Goal: Transaction & Acquisition: Book appointment/travel/reservation

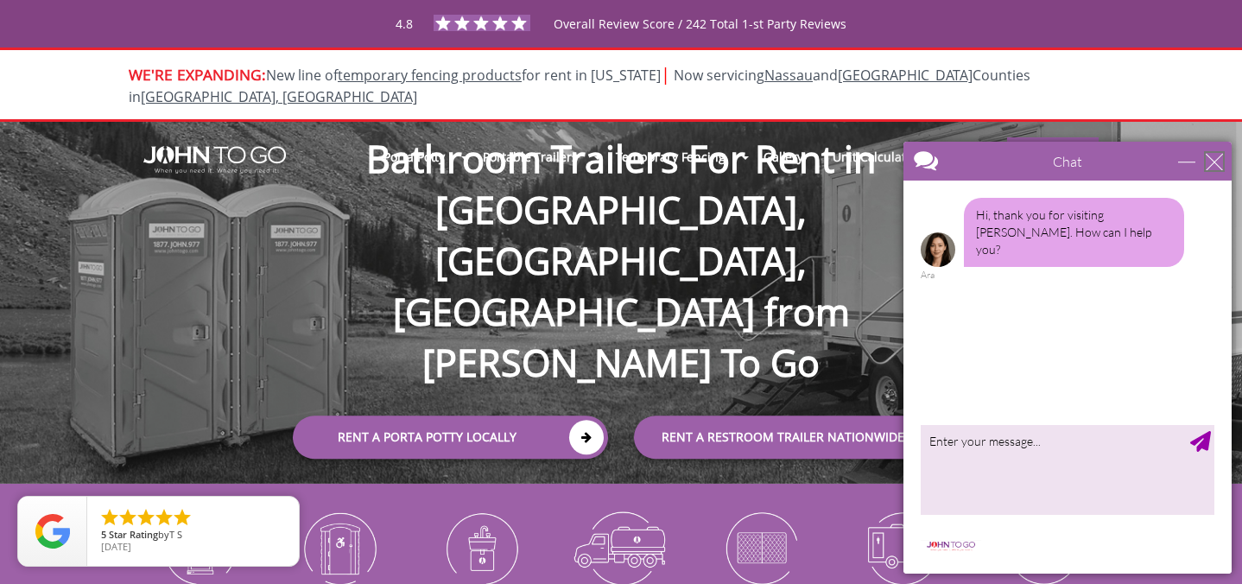
click at [1215, 165] on div "close" at bounding box center [1214, 161] width 17 height 17
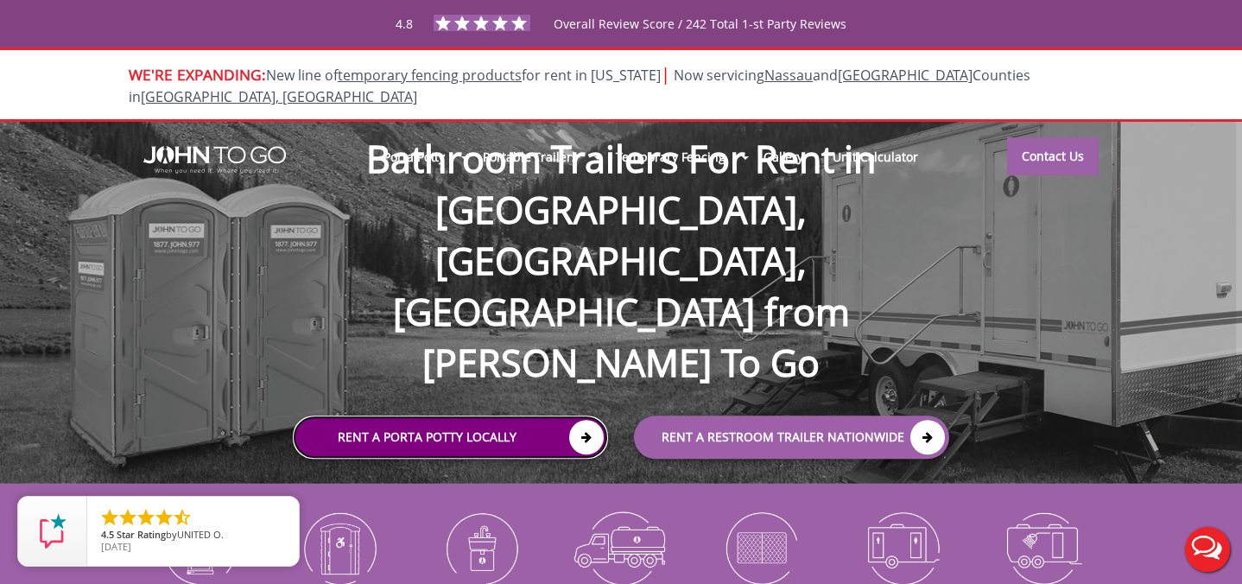
click at [432, 416] on link "Rent a Porta Potty Locally" at bounding box center [450, 437] width 315 height 43
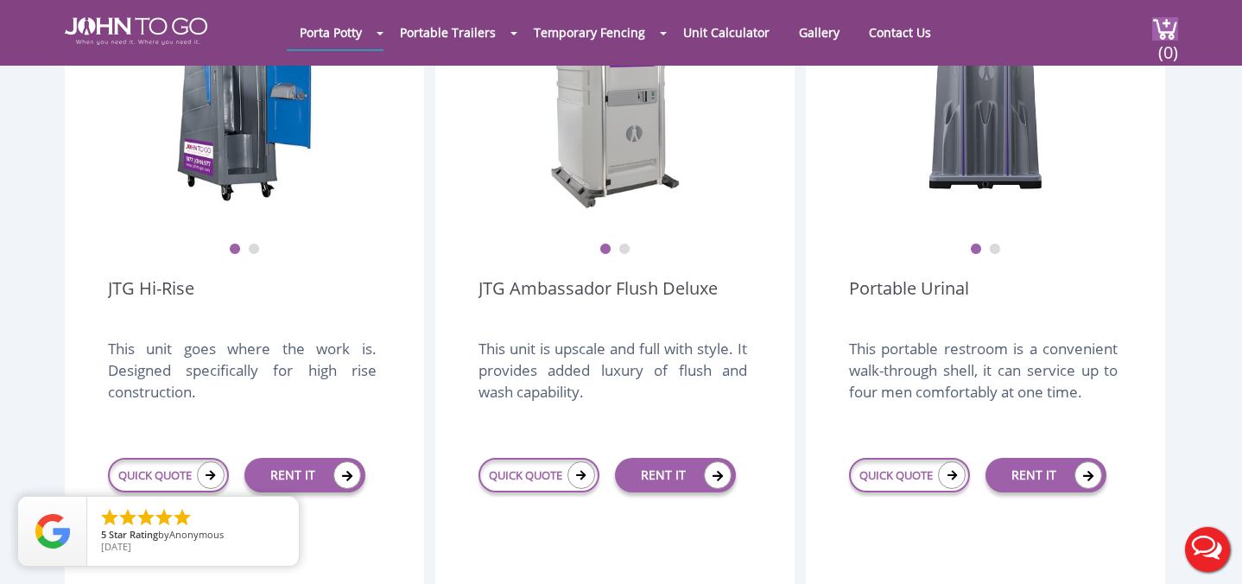
scroll to position [1357, 0]
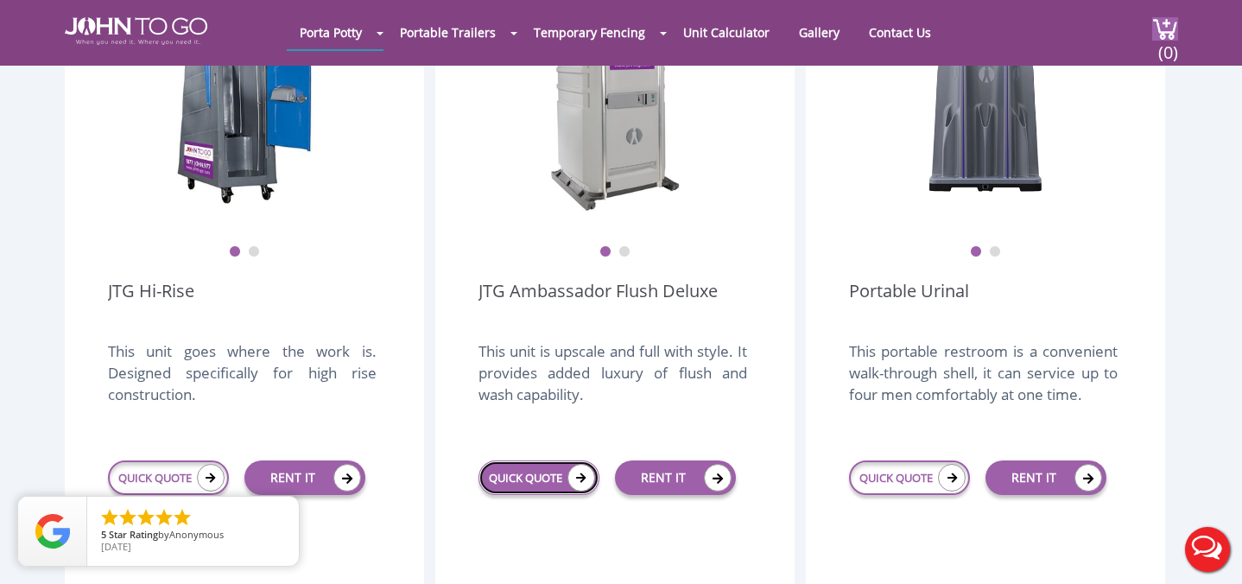
click at [581, 464] on icon at bounding box center [582, 478] width 28 height 28
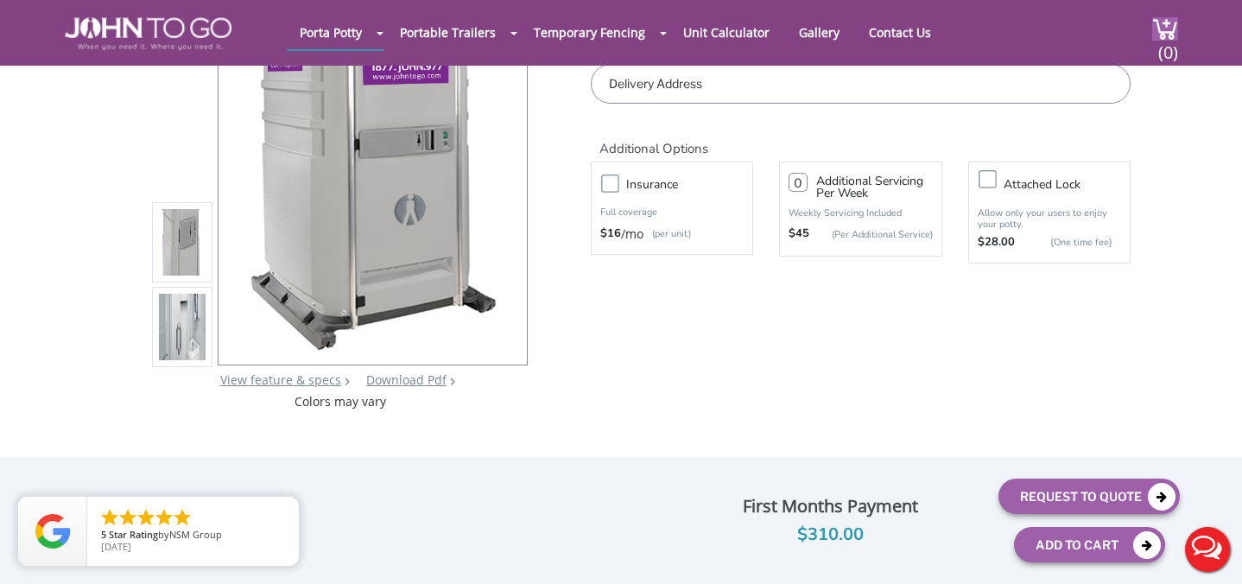
scroll to position [170, 0]
click at [176, 248] on img at bounding box center [182, 245] width 47 height 407
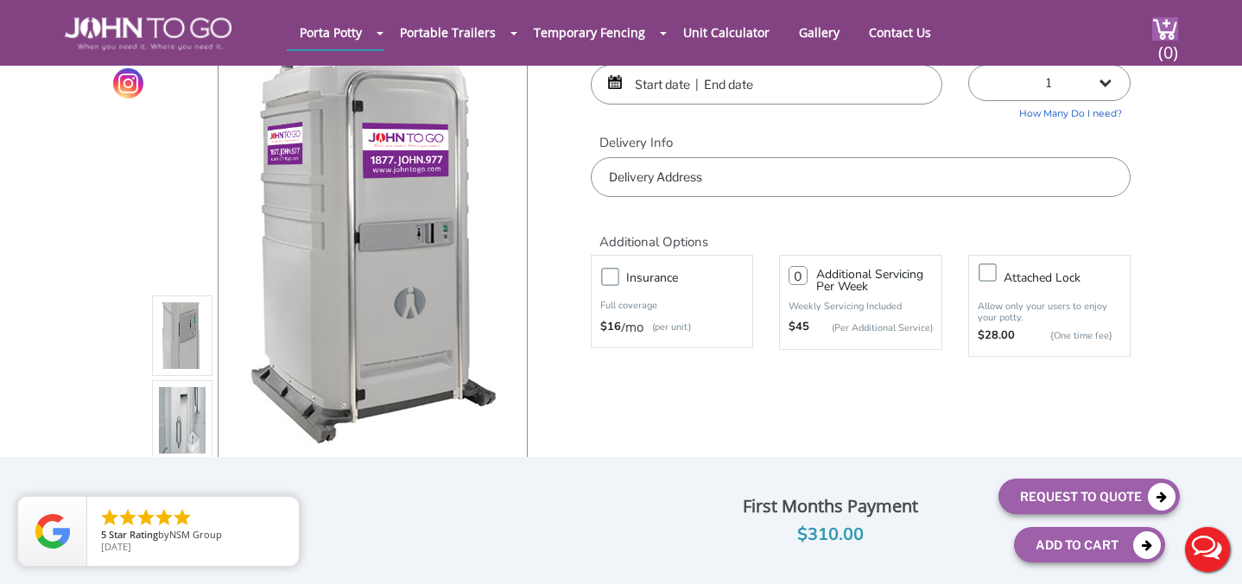
scroll to position [86, 0]
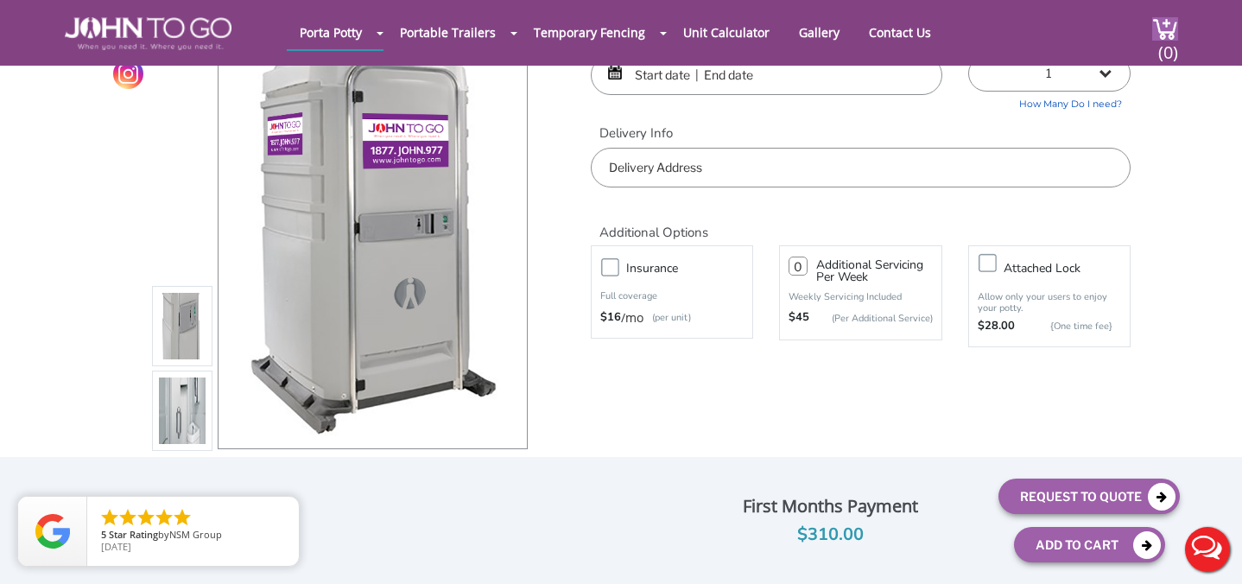
click at [185, 404] on img at bounding box center [182, 415] width 47 height 407
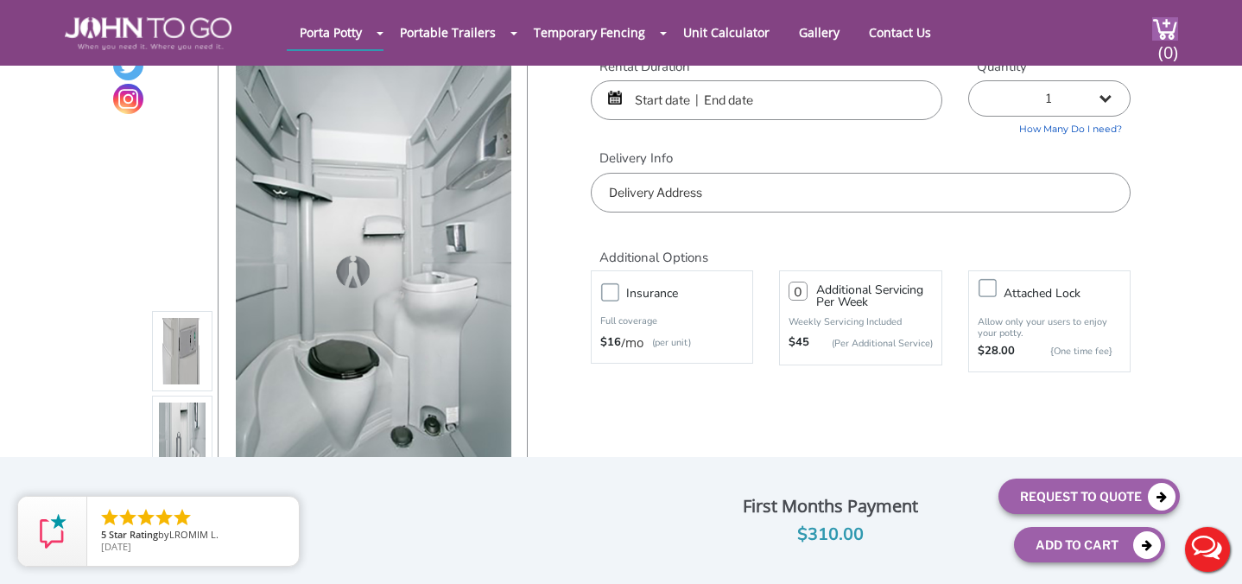
scroll to position [62, 0]
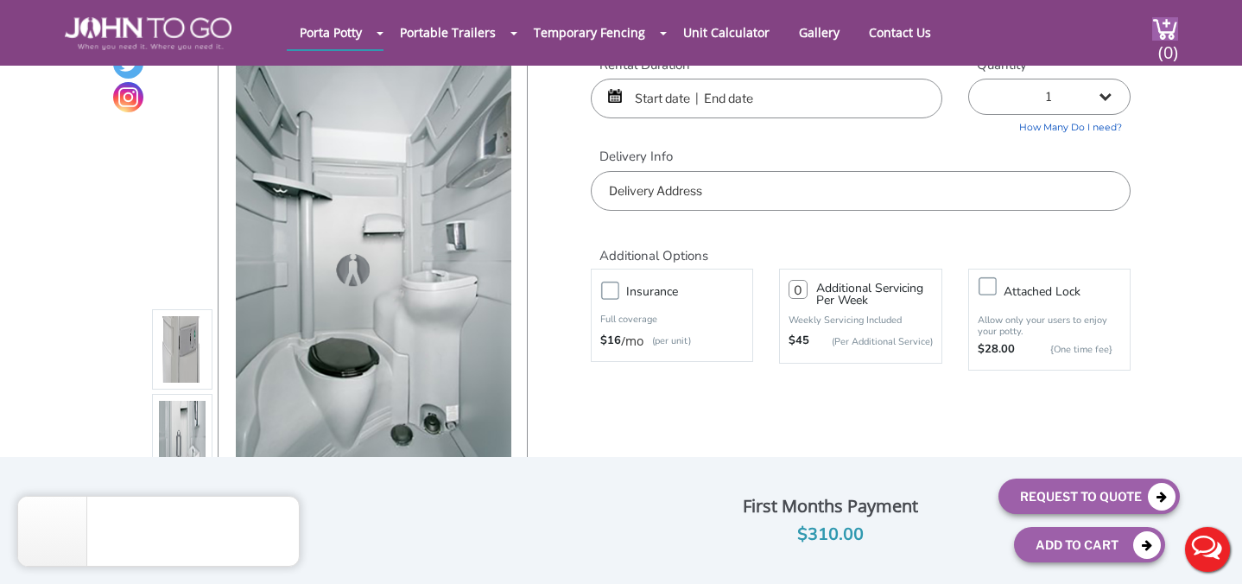
click at [610, 198] on input "text" at bounding box center [861, 191] width 540 height 40
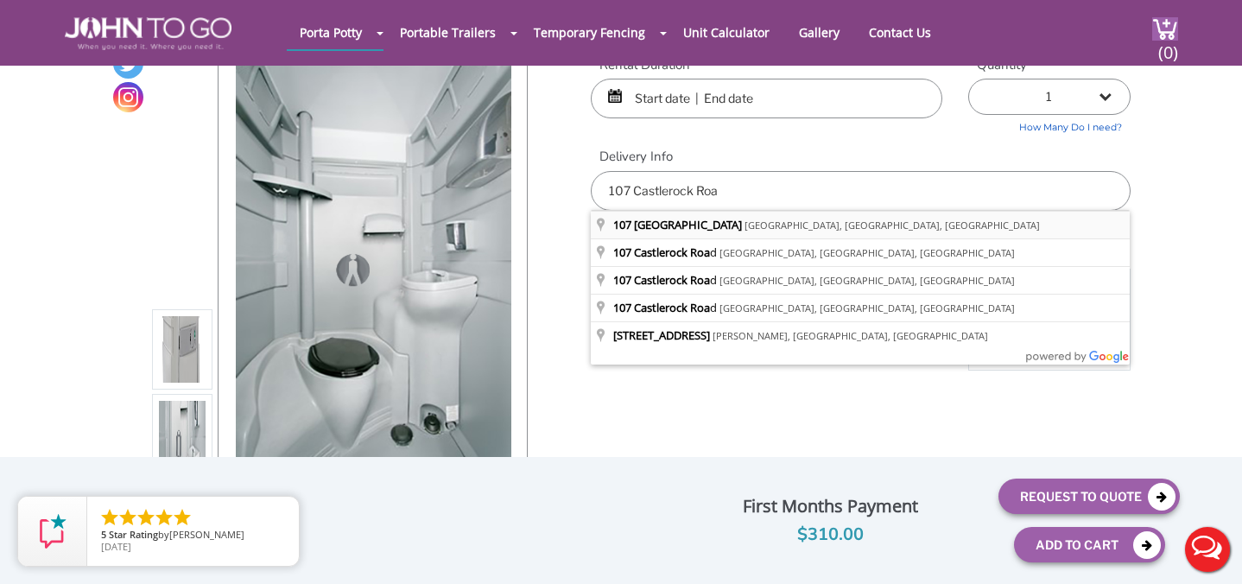
type input "107 Castle Rock Road, Lake Hopatcong, NJ, USA"
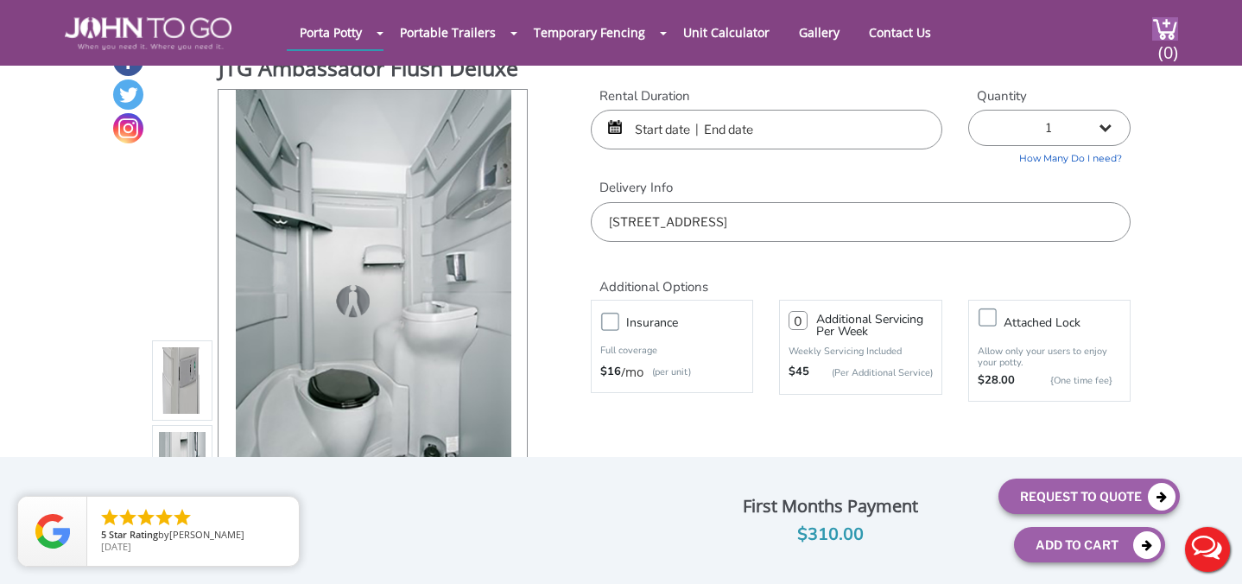
scroll to position [23, 0]
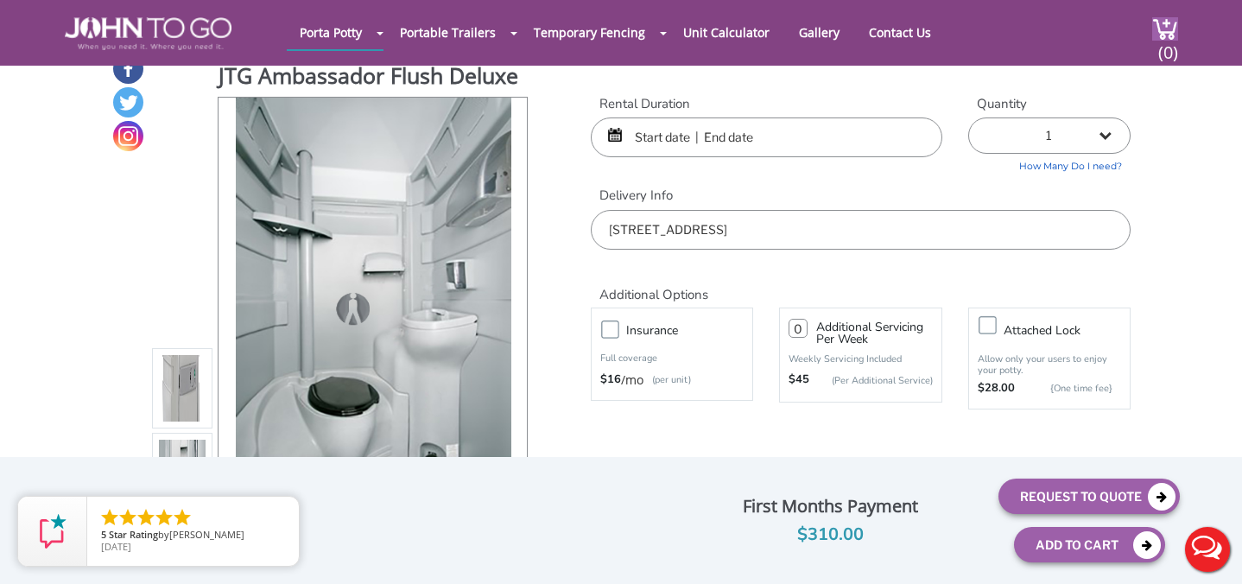
click at [678, 136] on input "text" at bounding box center [767, 137] width 352 height 40
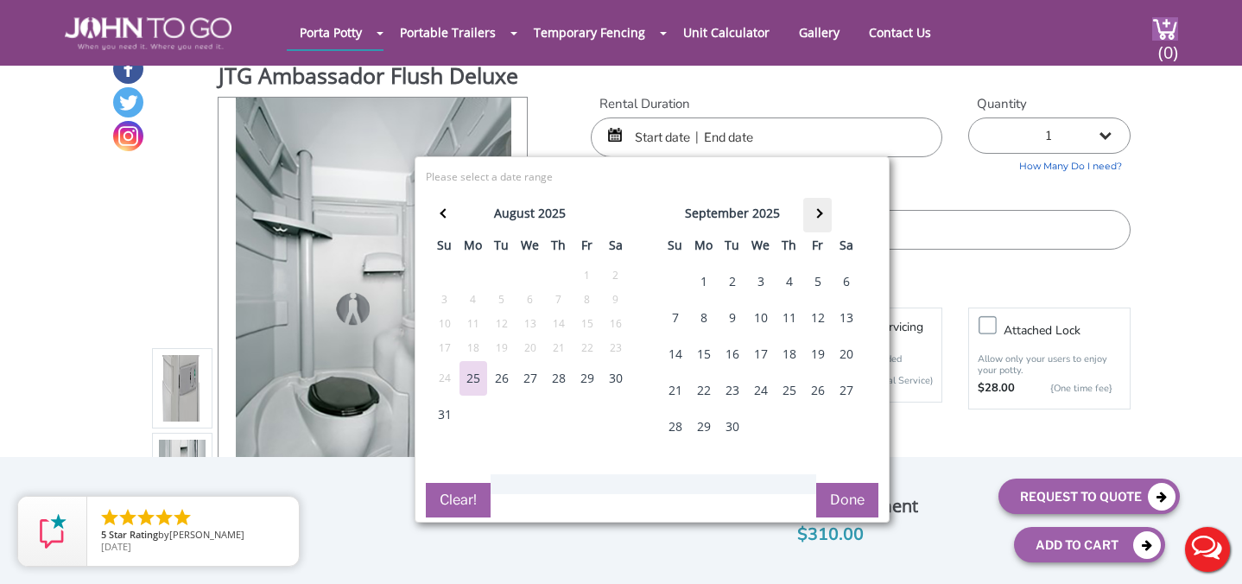
click at [822, 214] on th at bounding box center [817, 215] width 29 height 35
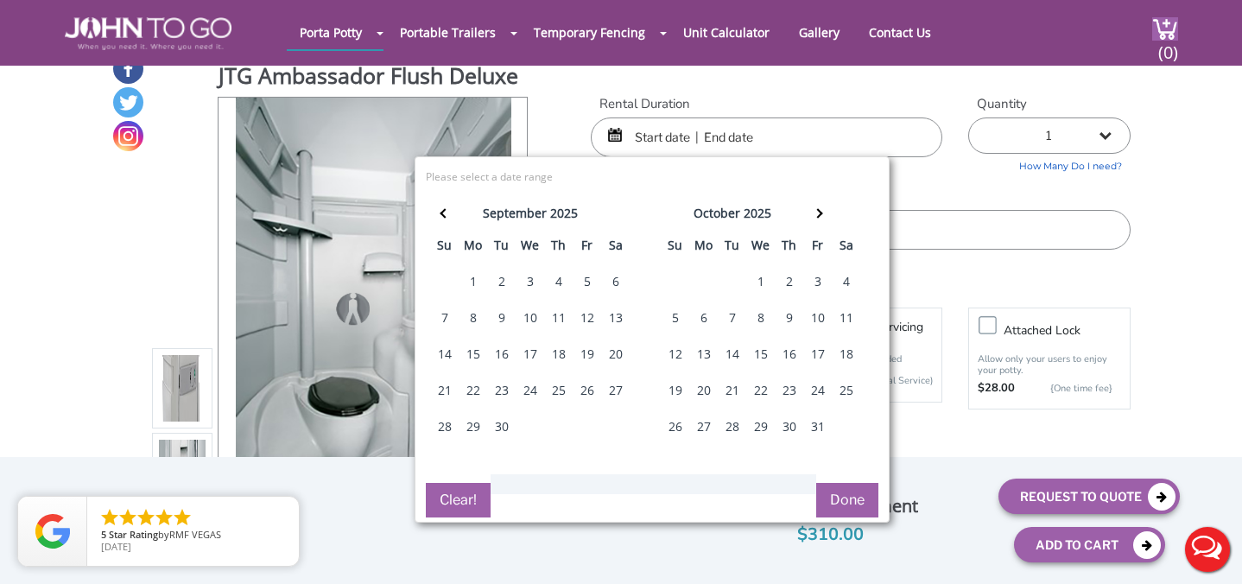
click at [677, 318] on div "5" at bounding box center [676, 318] width 28 height 35
click at [856, 504] on button "Done" at bounding box center [847, 500] width 62 height 35
type input "0"
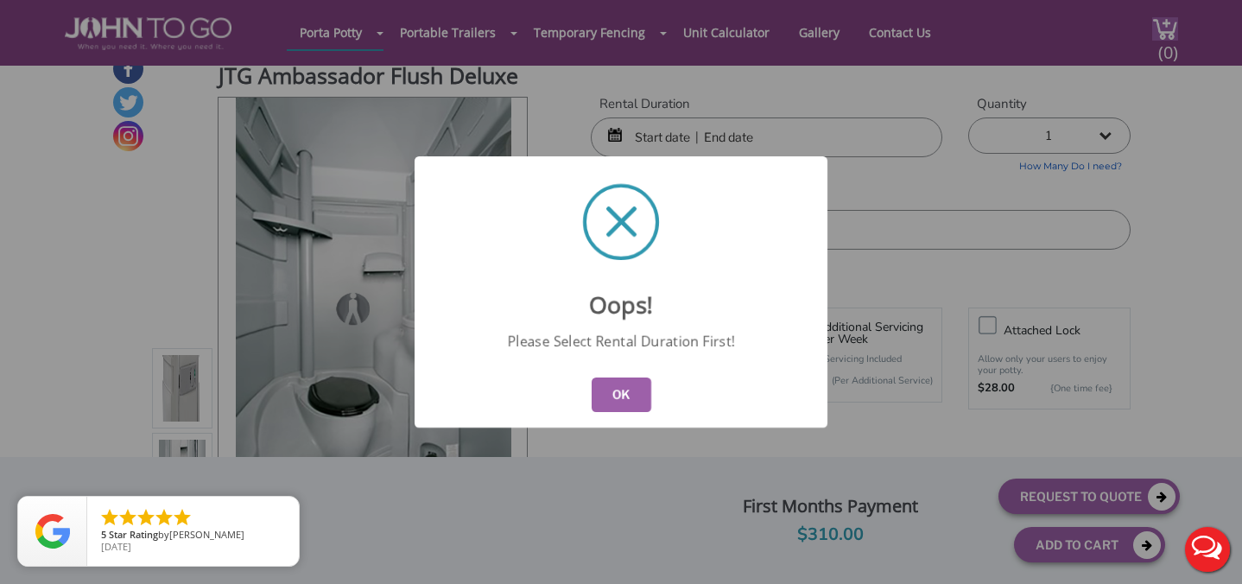
click at [627, 394] on button "OK" at bounding box center [622, 395] width 60 height 35
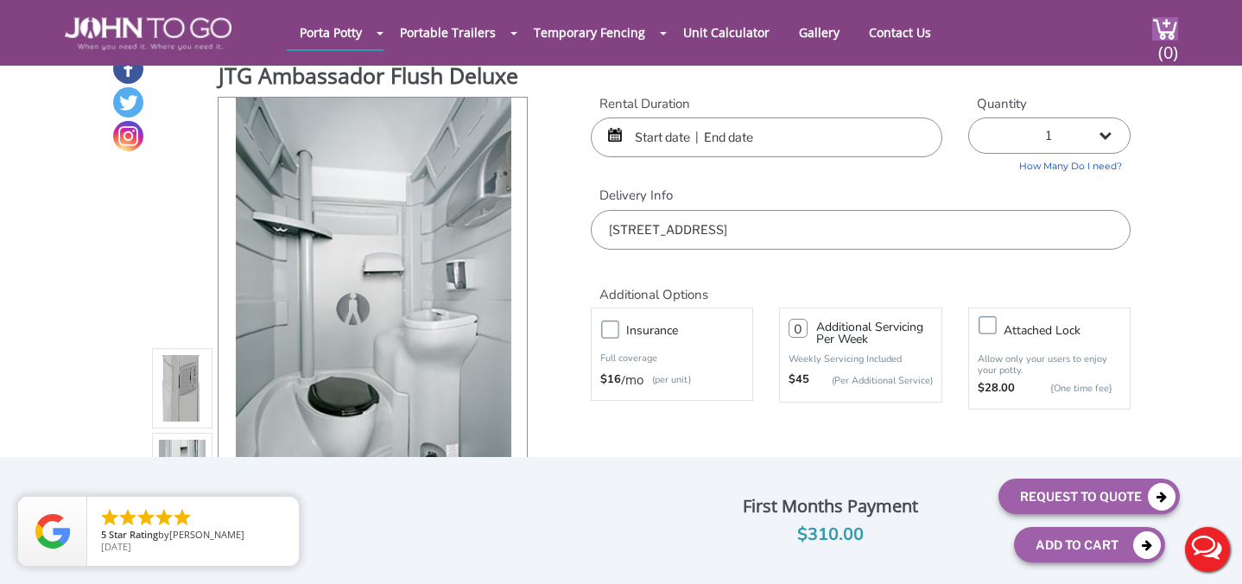
click at [805, 134] on input "text" at bounding box center [767, 137] width 352 height 40
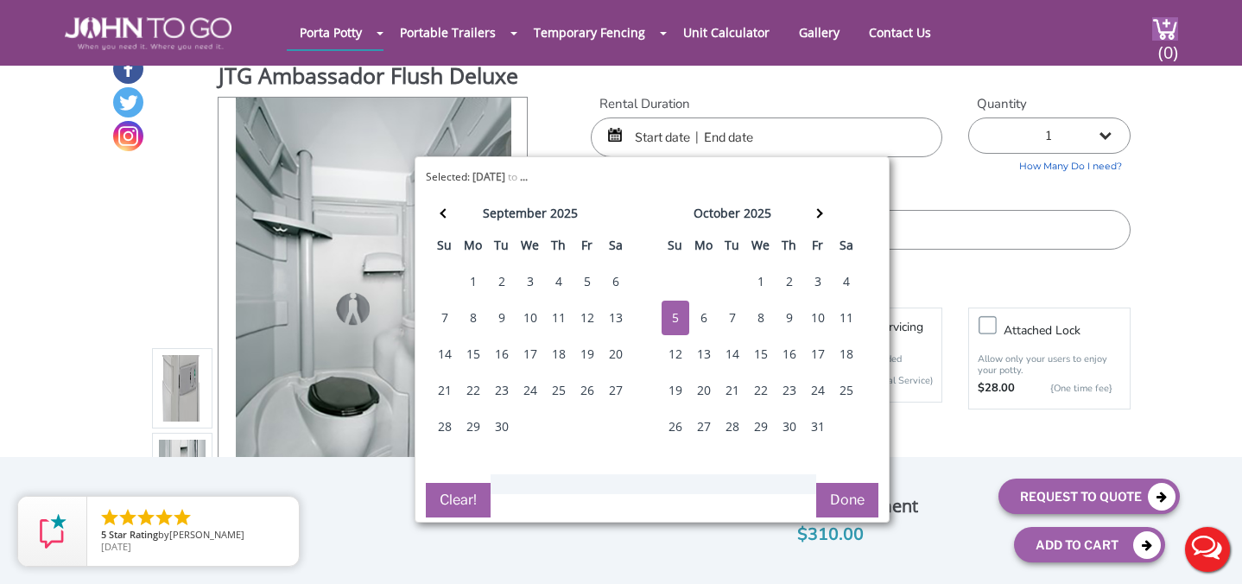
click at [669, 317] on div "5" at bounding box center [676, 318] width 28 height 35
type input "10/05/2025 to 10/05/2025"
click at [843, 497] on button "Done" at bounding box center [847, 500] width 62 height 35
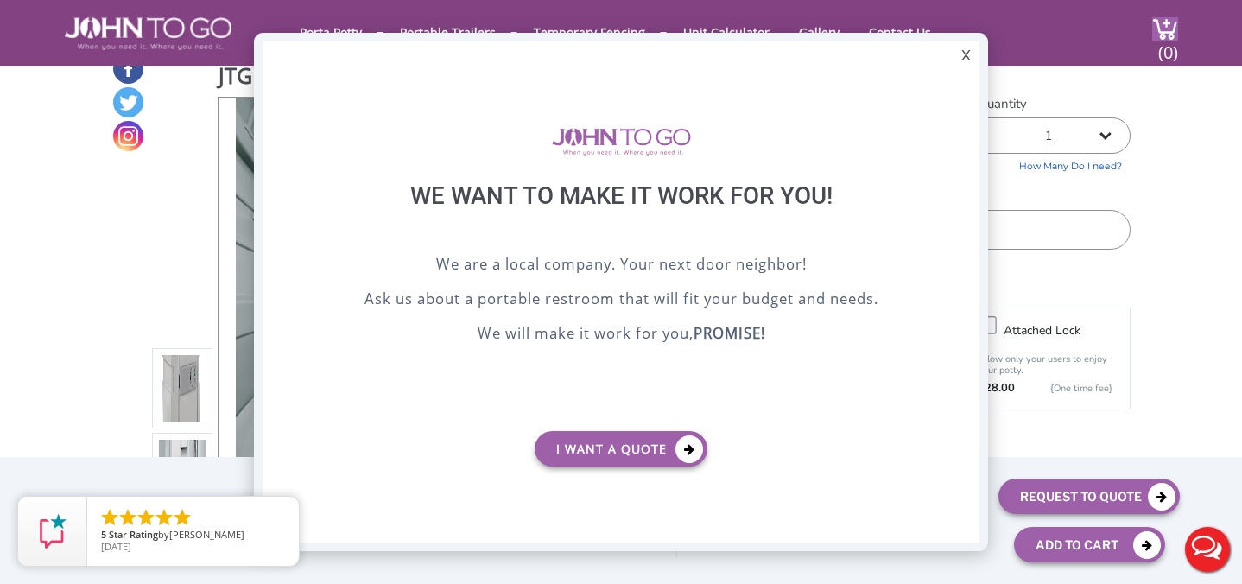
scroll to position [0, 0]
click at [965, 60] on div "X" at bounding box center [966, 55] width 27 height 29
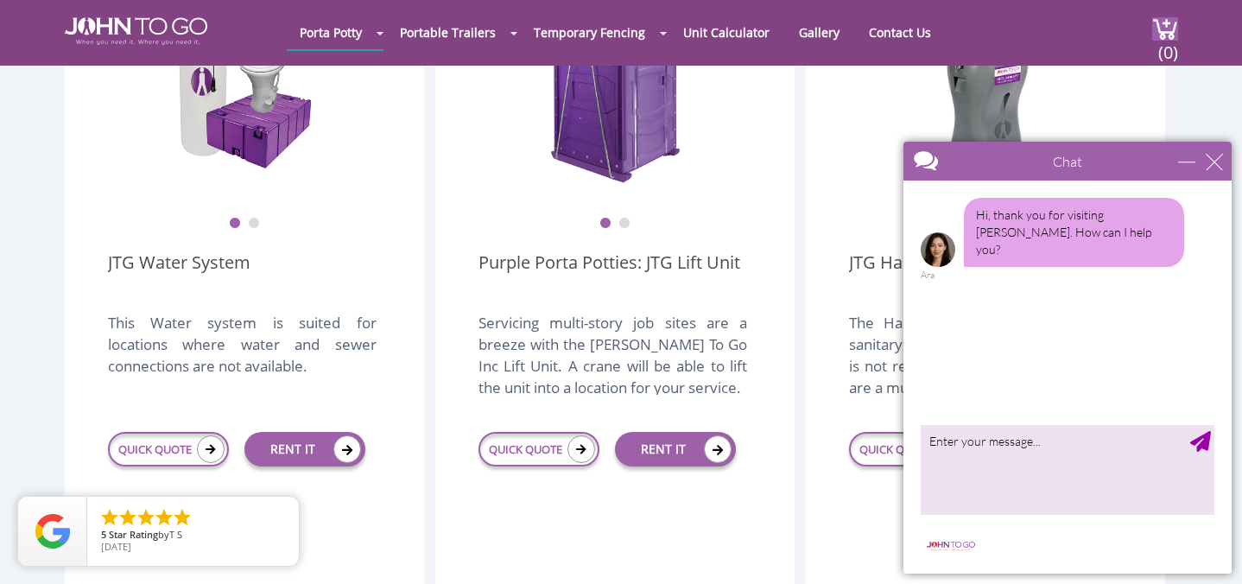
scroll to position [2151, 0]
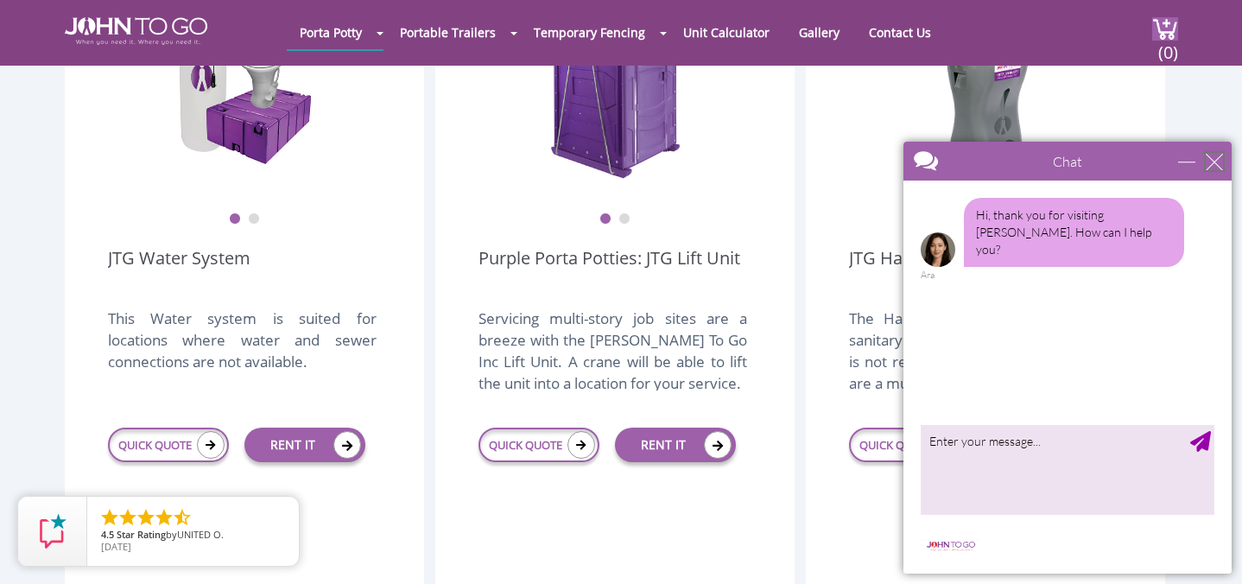
click at [1215, 164] on div "close" at bounding box center [1214, 161] width 17 height 17
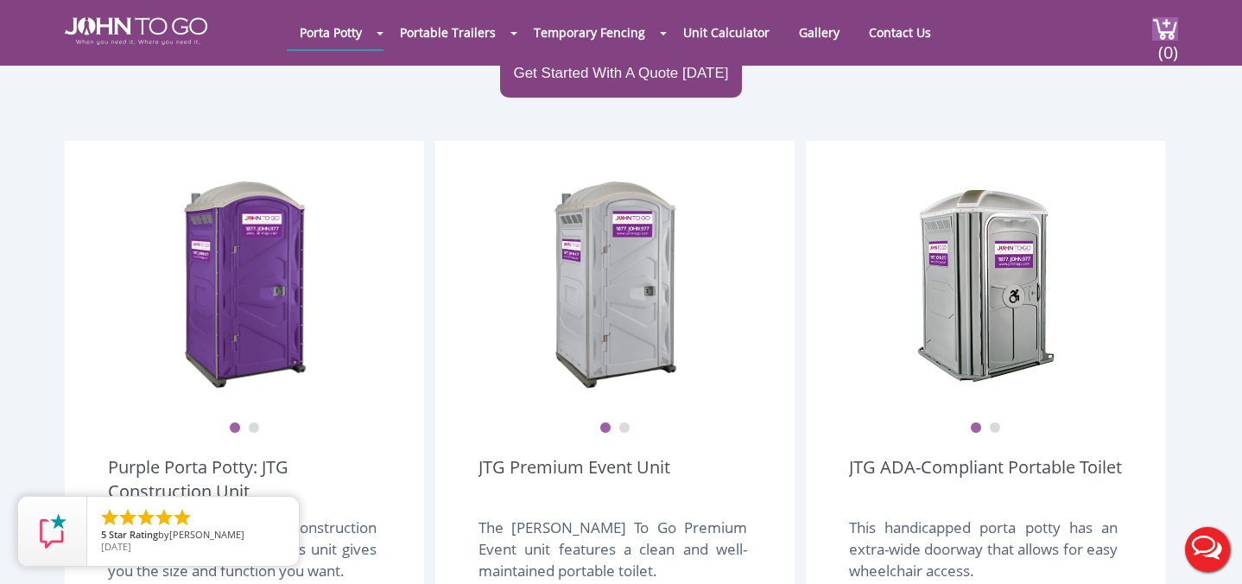
scroll to position [389, 0]
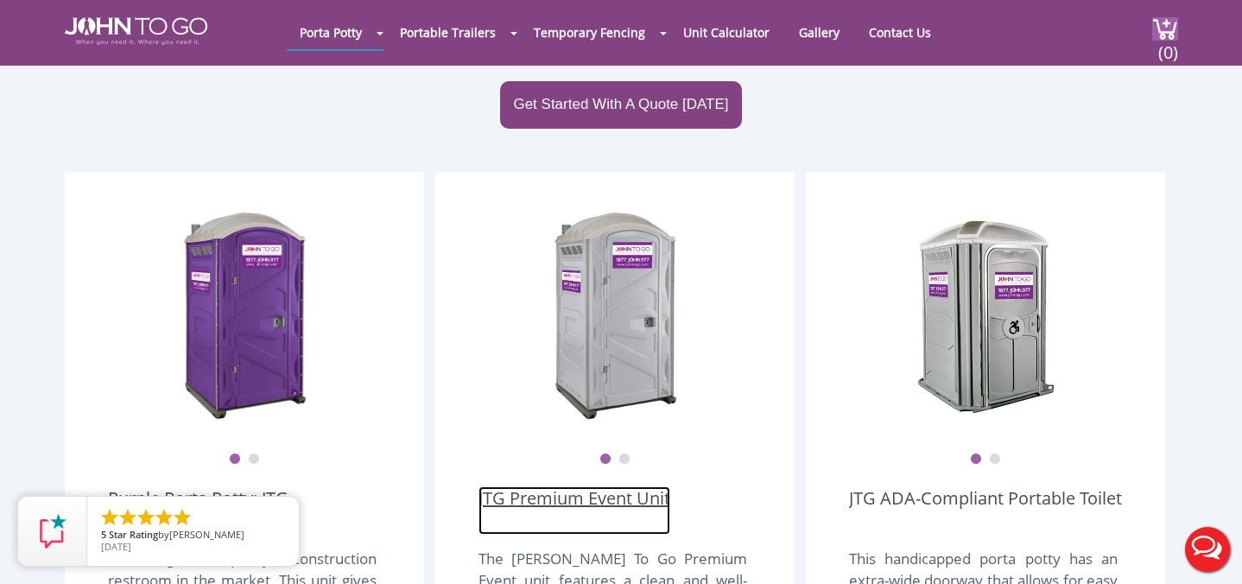
click at [616, 486] on link "JTG Premium Event Unit" at bounding box center [575, 510] width 192 height 48
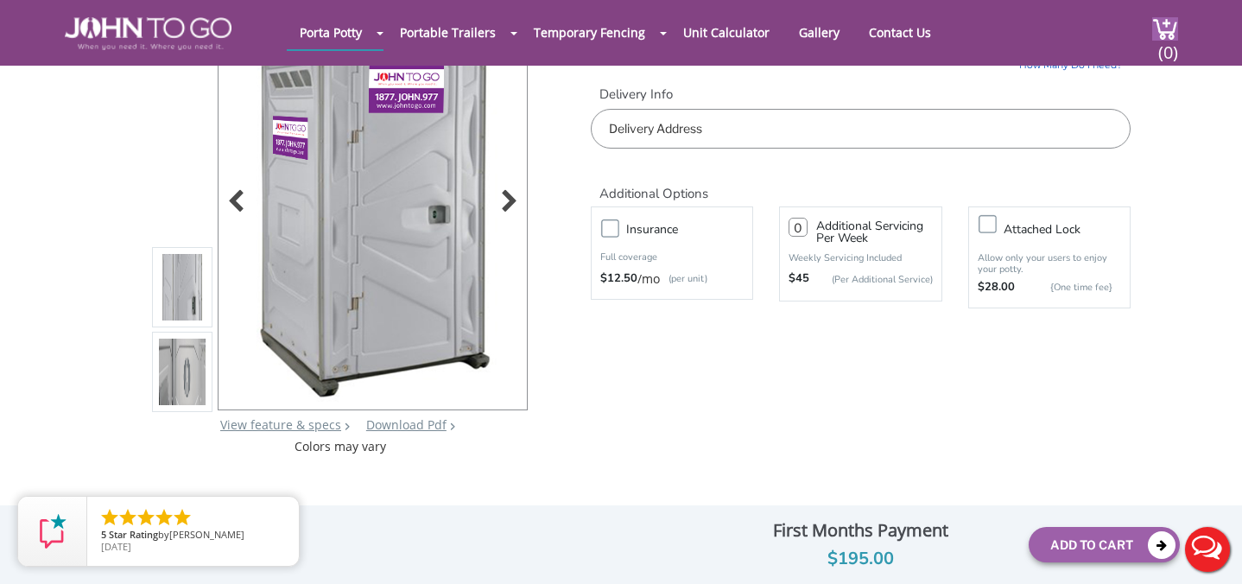
scroll to position [110, 0]
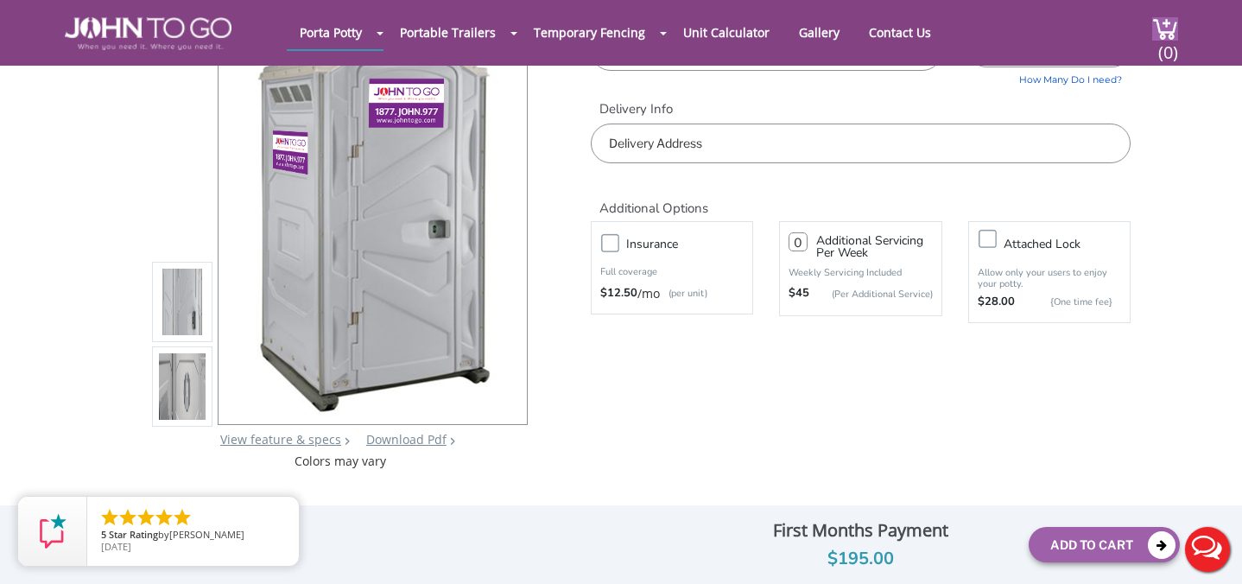
click at [183, 390] on img at bounding box center [182, 390] width 47 height 407
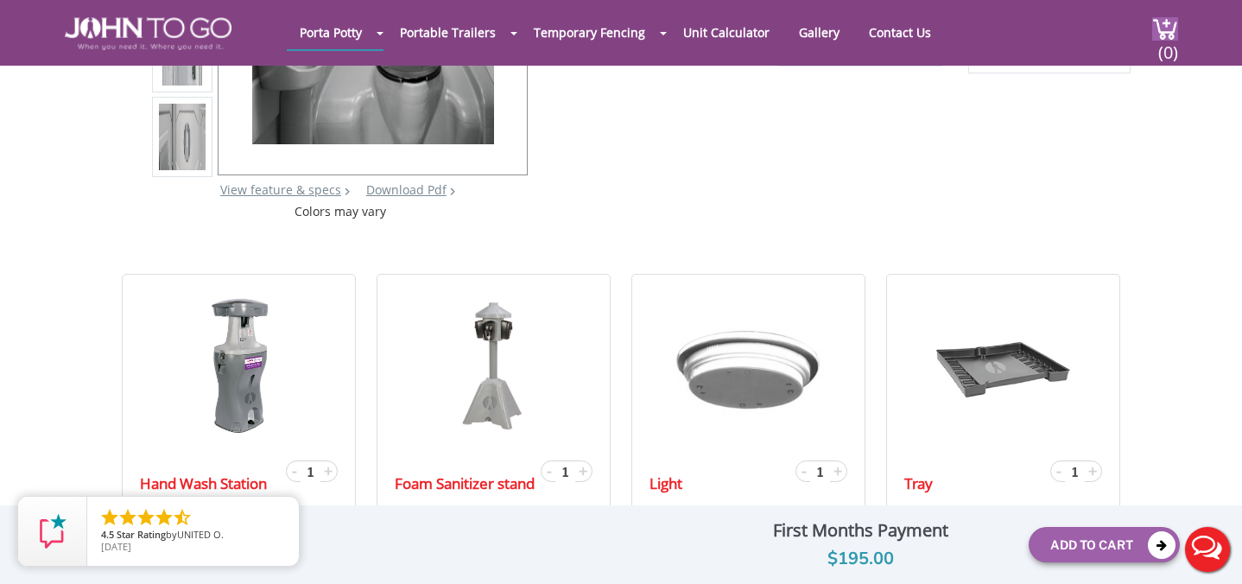
scroll to position [360, 0]
click at [273, 192] on link "View feature & specs" at bounding box center [280, 189] width 121 height 16
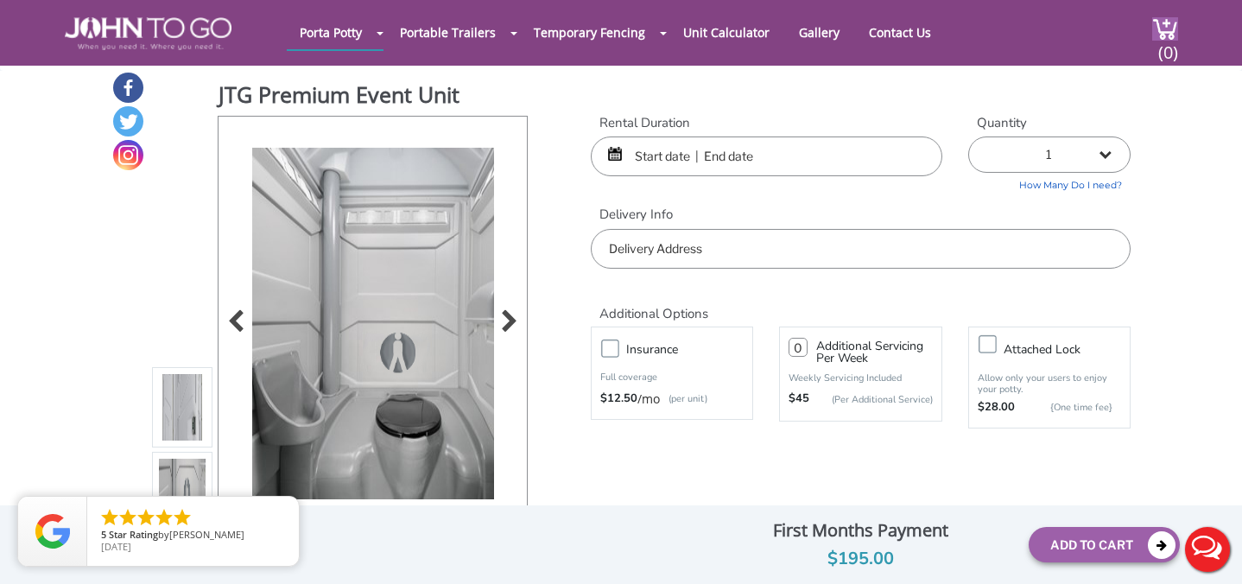
scroll to position [2, 0]
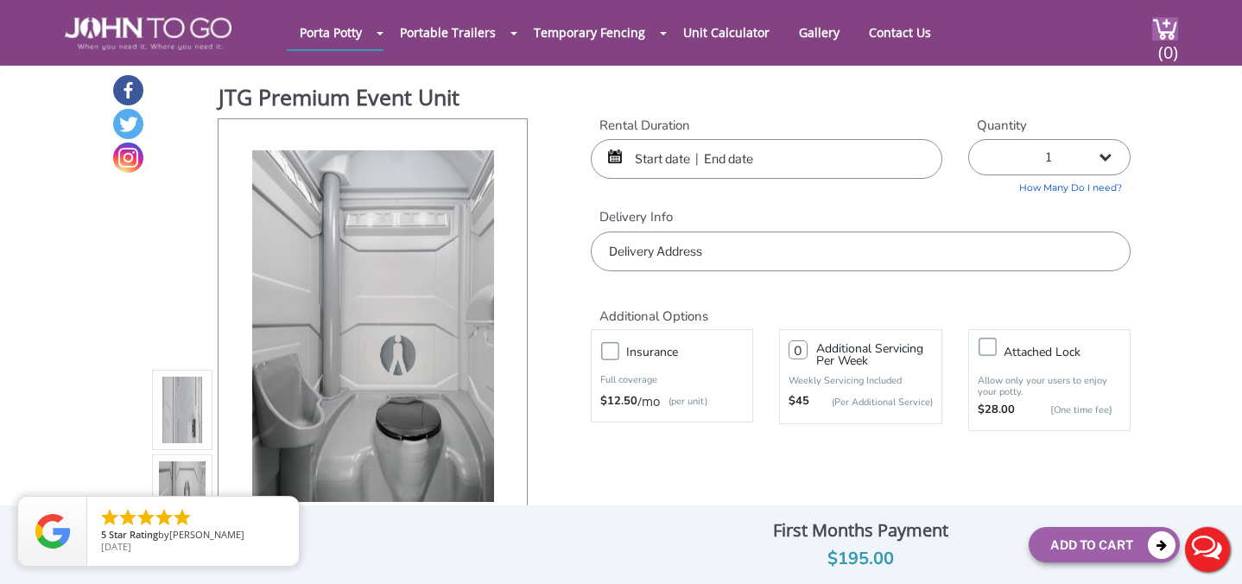
click at [828, 170] on input "text" at bounding box center [767, 159] width 352 height 40
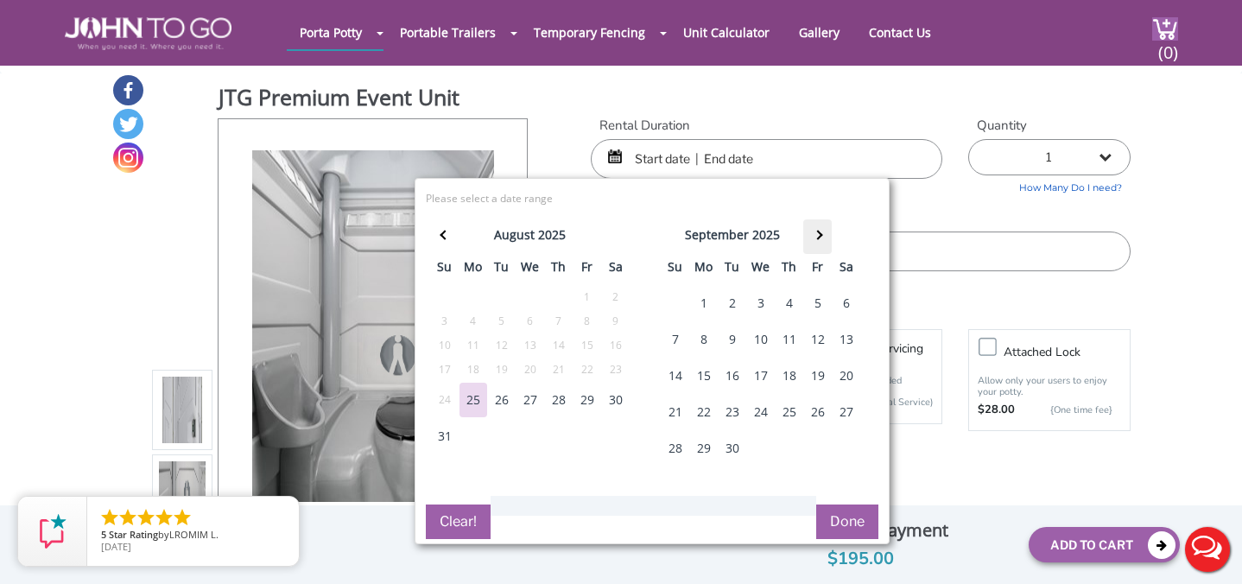
click at [813, 244] on th at bounding box center [817, 236] width 29 height 35
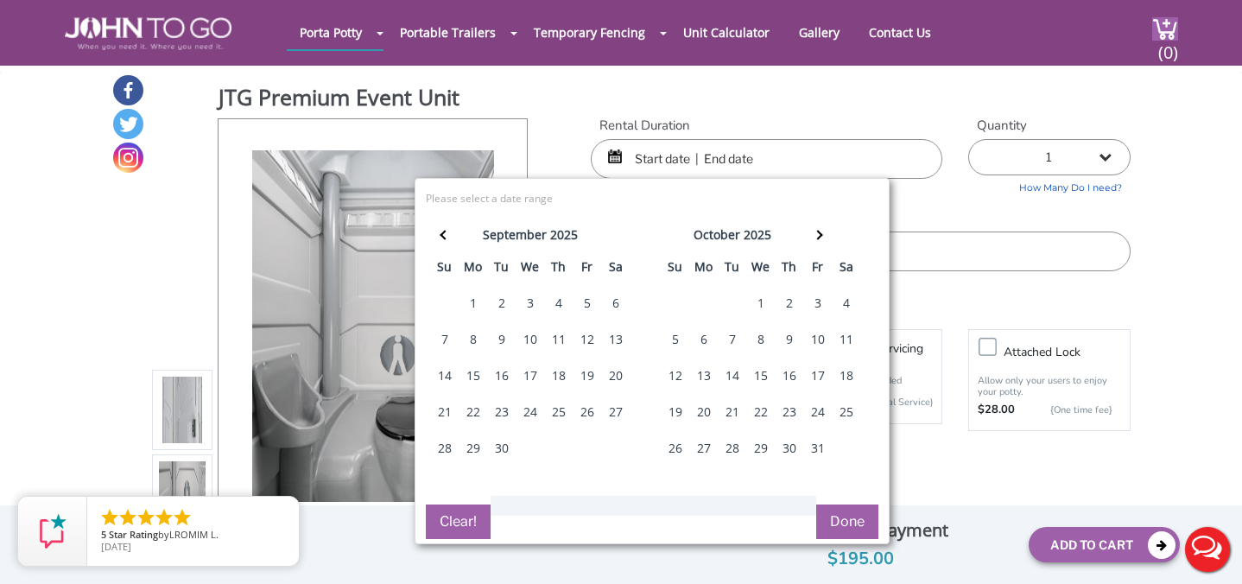
click at [673, 337] on div "5" at bounding box center [676, 339] width 28 height 35
click at [856, 525] on button "Done" at bounding box center [847, 521] width 62 height 35
type input "0"
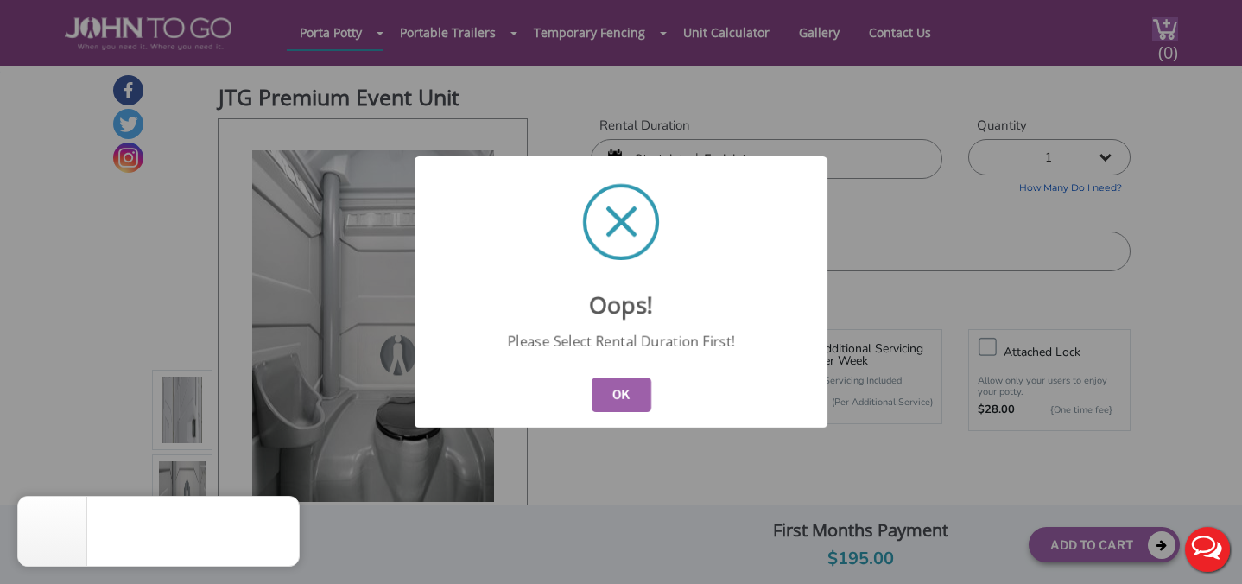
click at [625, 401] on button "OK" at bounding box center [622, 395] width 60 height 35
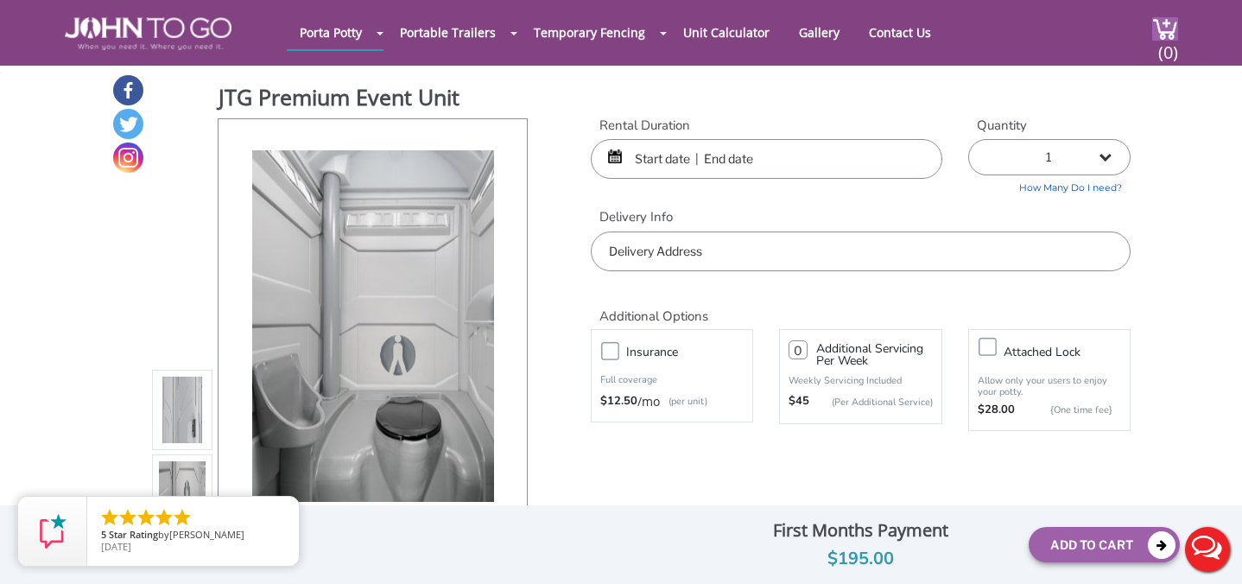
click at [726, 162] on input "text" at bounding box center [767, 159] width 352 height 40
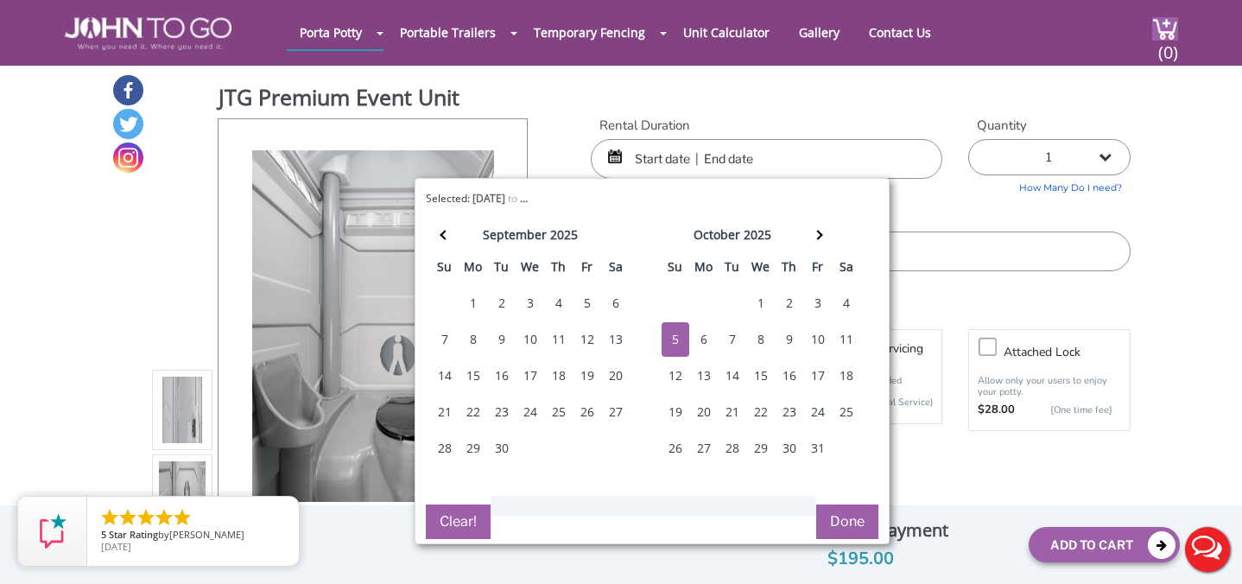
click at [674, 331] on div "5" at bounding box center [676, 339] width 28 height 35
type input "10/05/2025 to 10/05/2025"
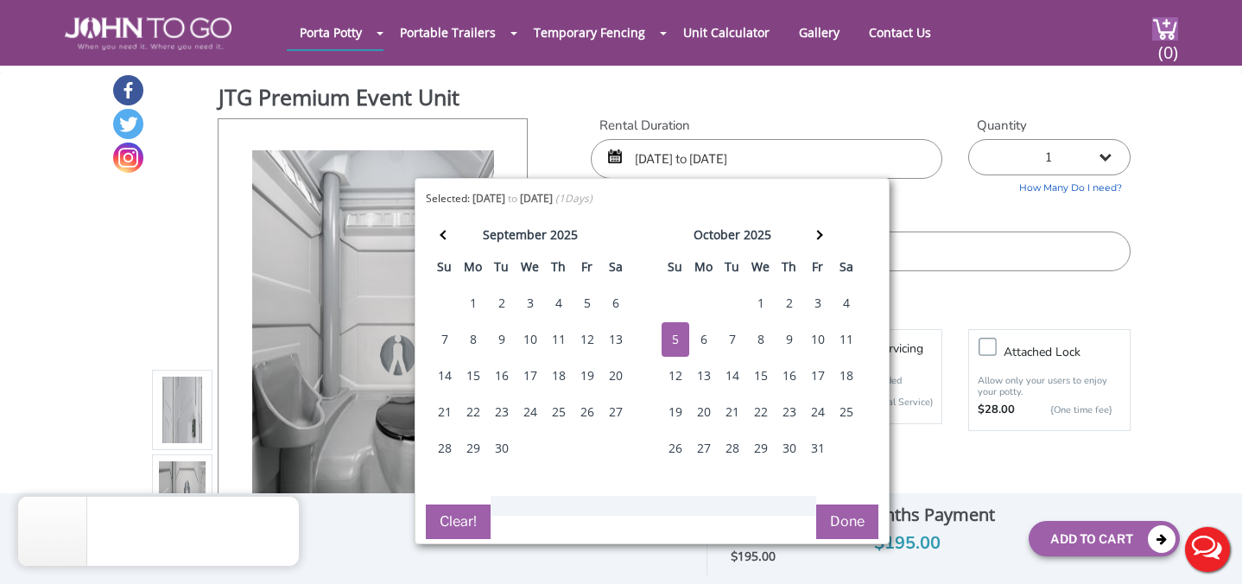
click at [843, 515] on button "Done" at bounding box center [847, 521] width 62 height 35
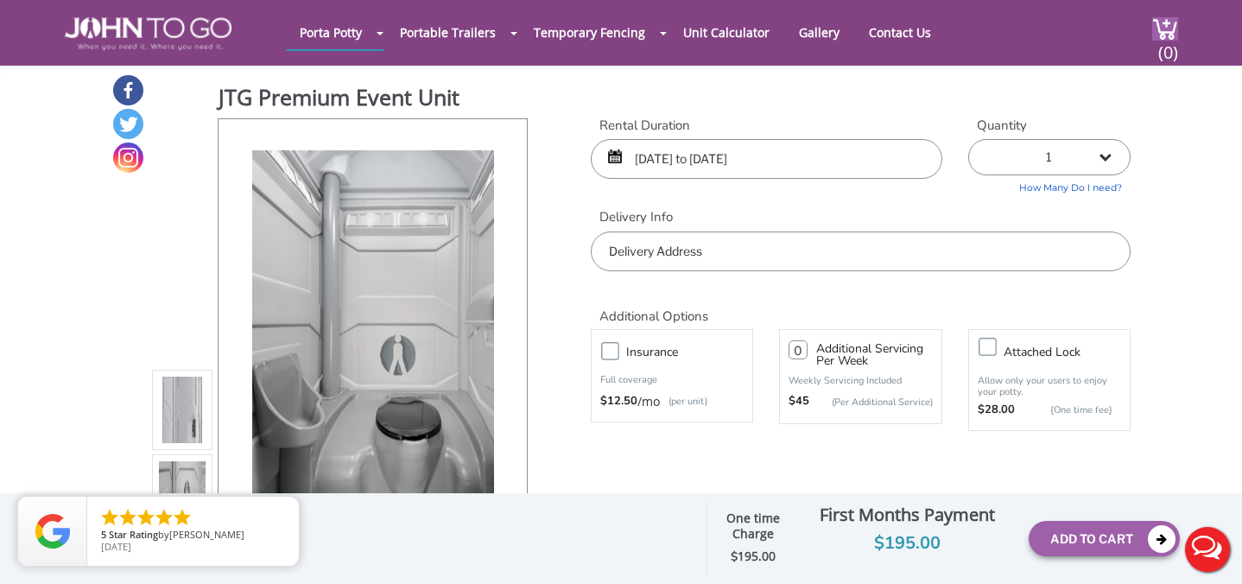
click at [628, 250] on input "text" at bounding box center [861, 252] width 540 height 40
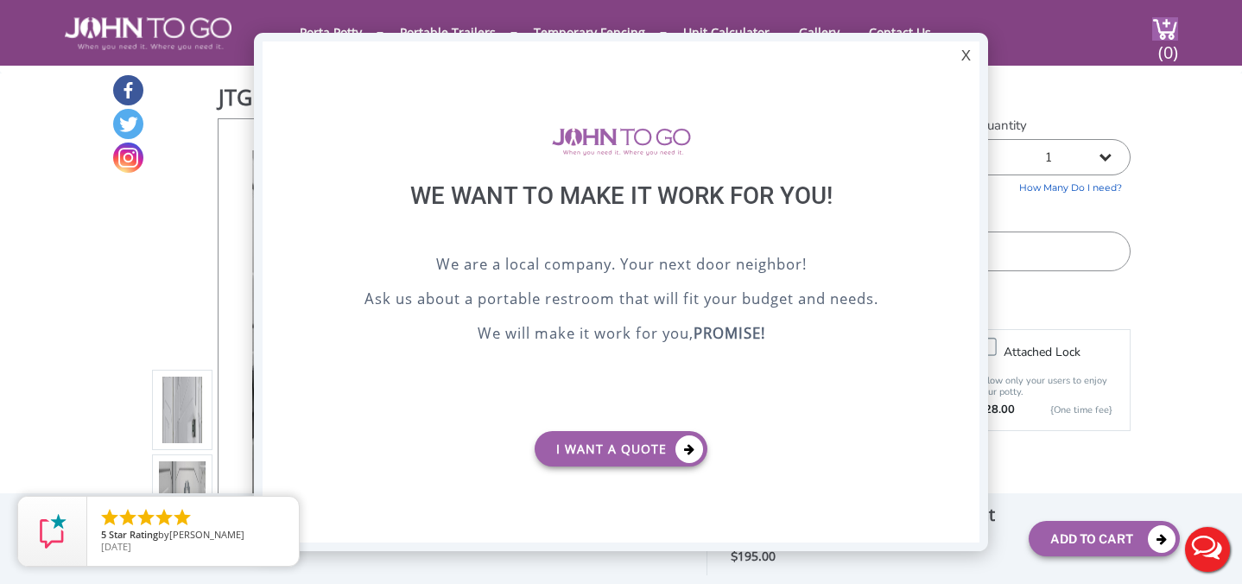
scroll to position [0, 0]
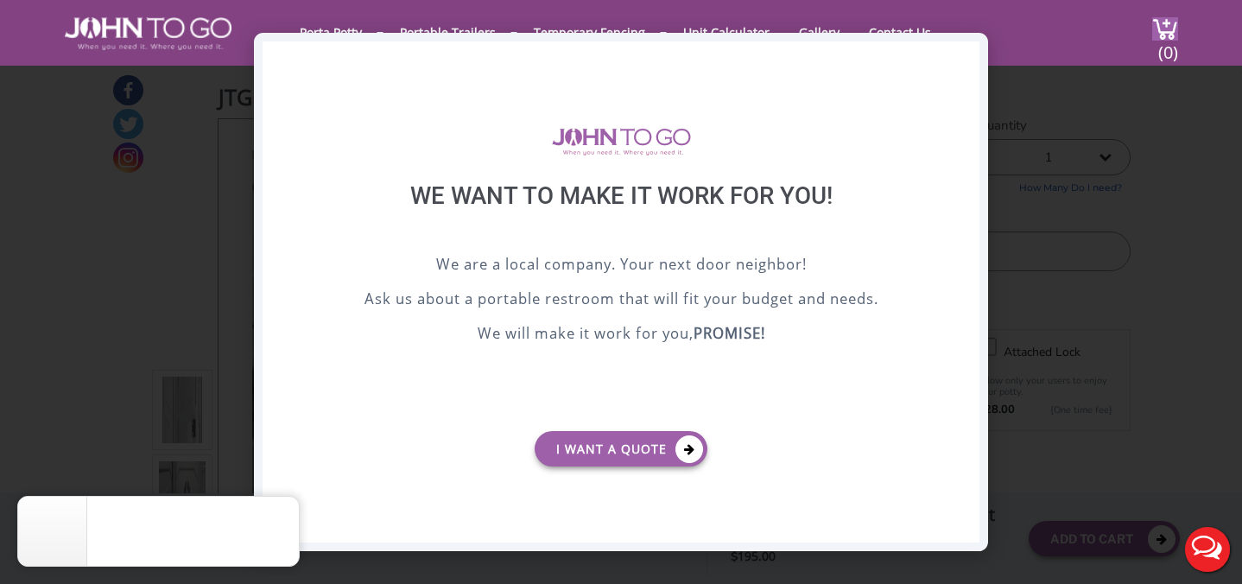
click at [963, 50] on div "X" at bounding box center [966, 55] width 27 height 29
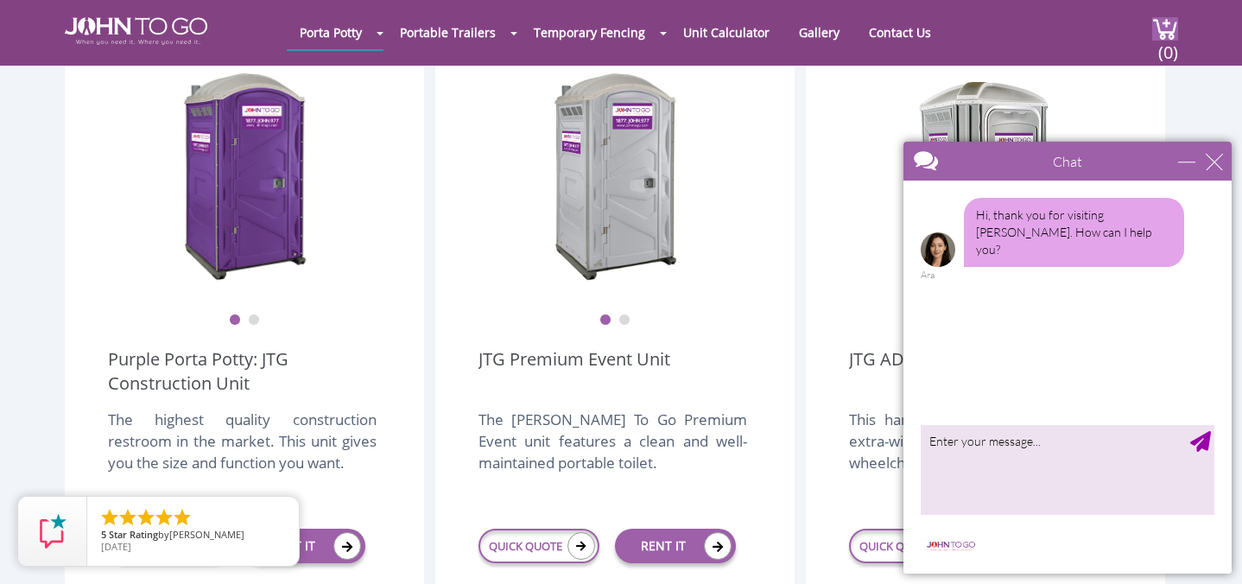
scroll to position [505, 0]
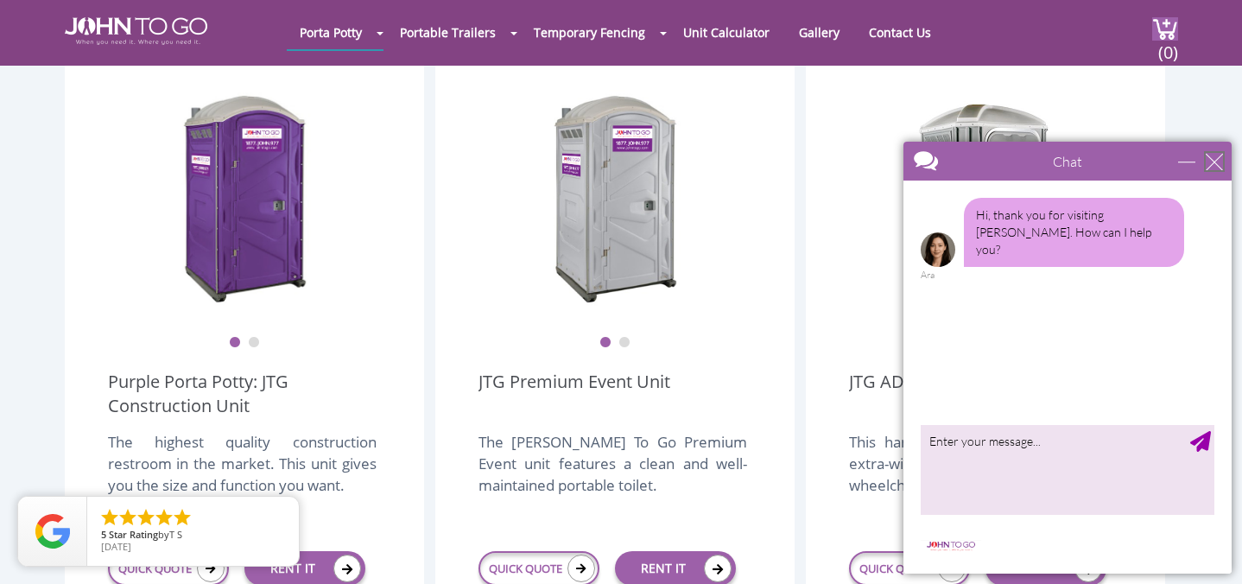
click at [1216, 155] on div "close" at bounding box center [1214, 161] width 17 height 17
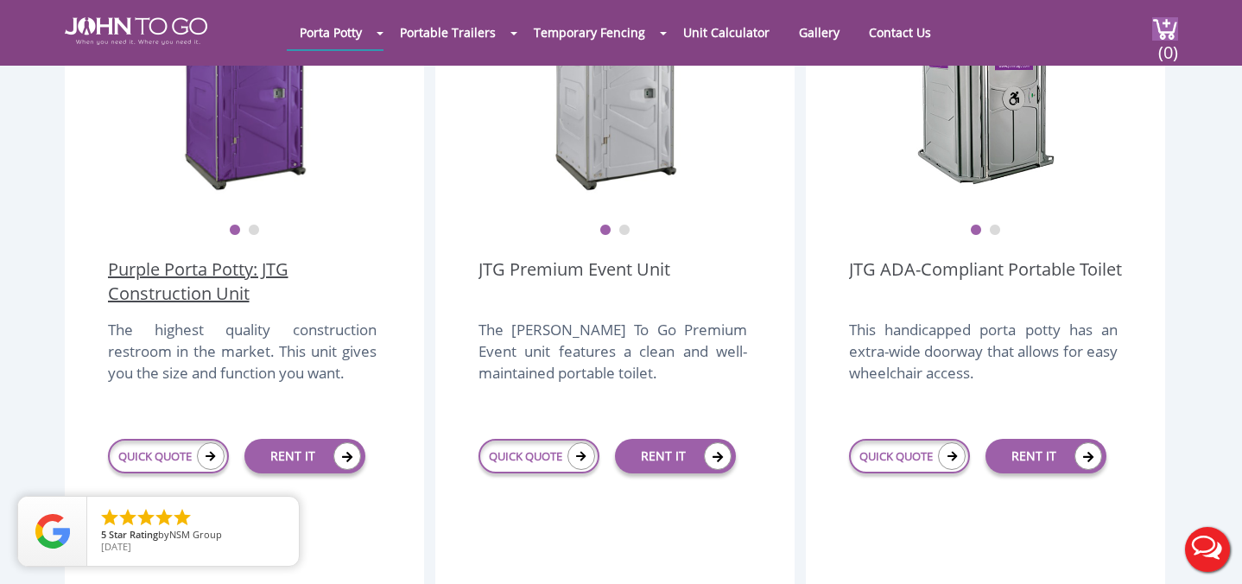
scroll to position [639, 0]
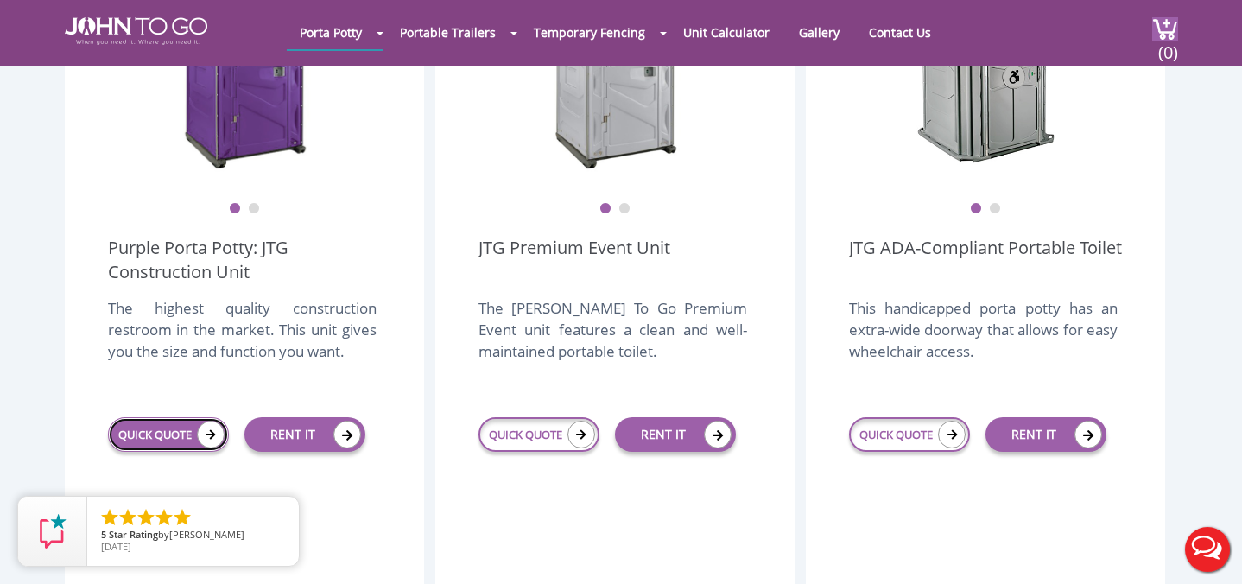
click at [154, 417] on link "QUICK QUOTE" at bounding box center [168, 434] width 121 height 35
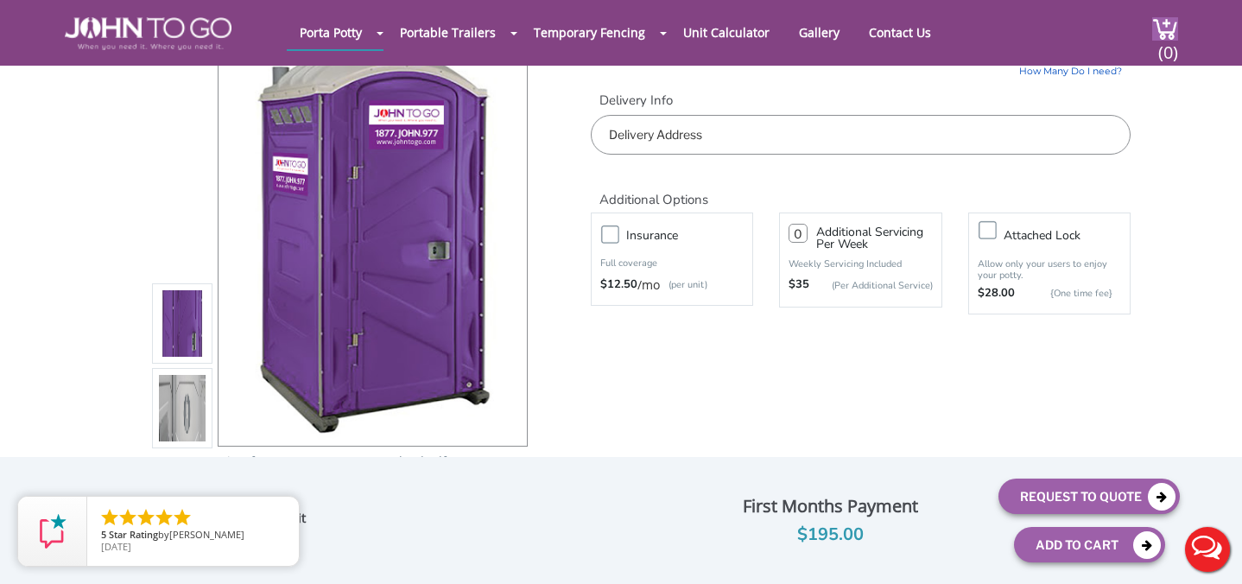
scroll to position [131, 0]
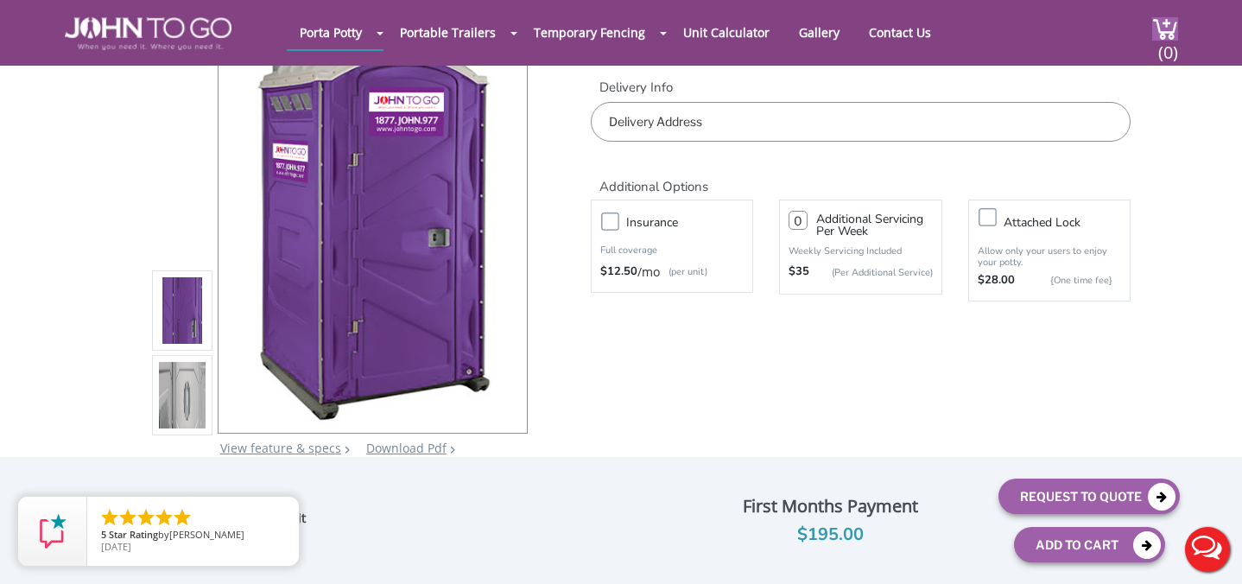
click at [180, 390] on img at bounding box center [182, 399] width 47 height 407
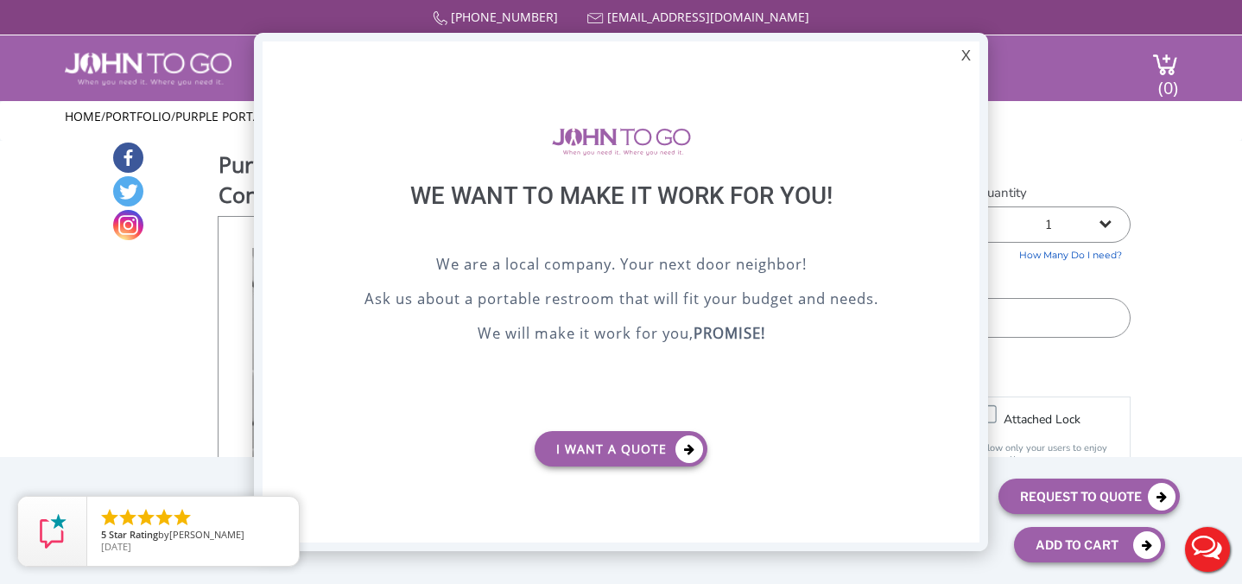
scroll to position [0, 0]
click at [963, 56] on div "X" at bounding box center [966, 55] width 27 height 29
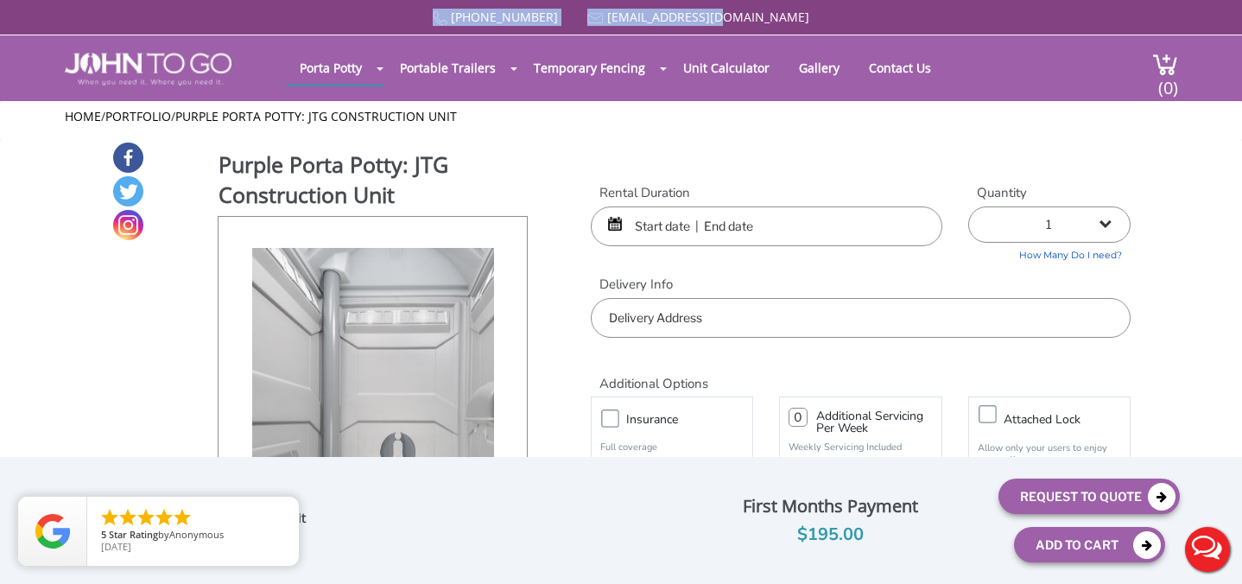
drag, startPoint x: 770, startPoint y: 19, endPoint x: 478, endPoint y: 12, distance: 292.1
click at [478, 12] on div "877 564 6977 info@johntogo.com" at bounding box center [622, 17] width 1114 height 17
copy div "877 564 6977 info@johntogo.com"
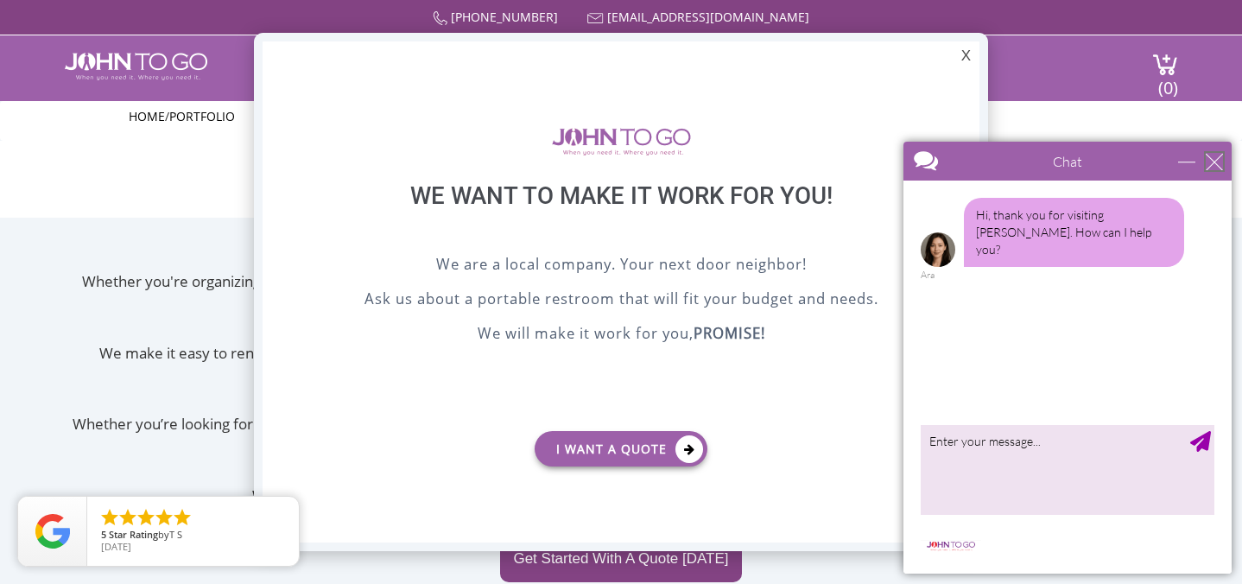
click at [1208, 158] on div "close" at bounding box center [1214, 161] width 17 height 17
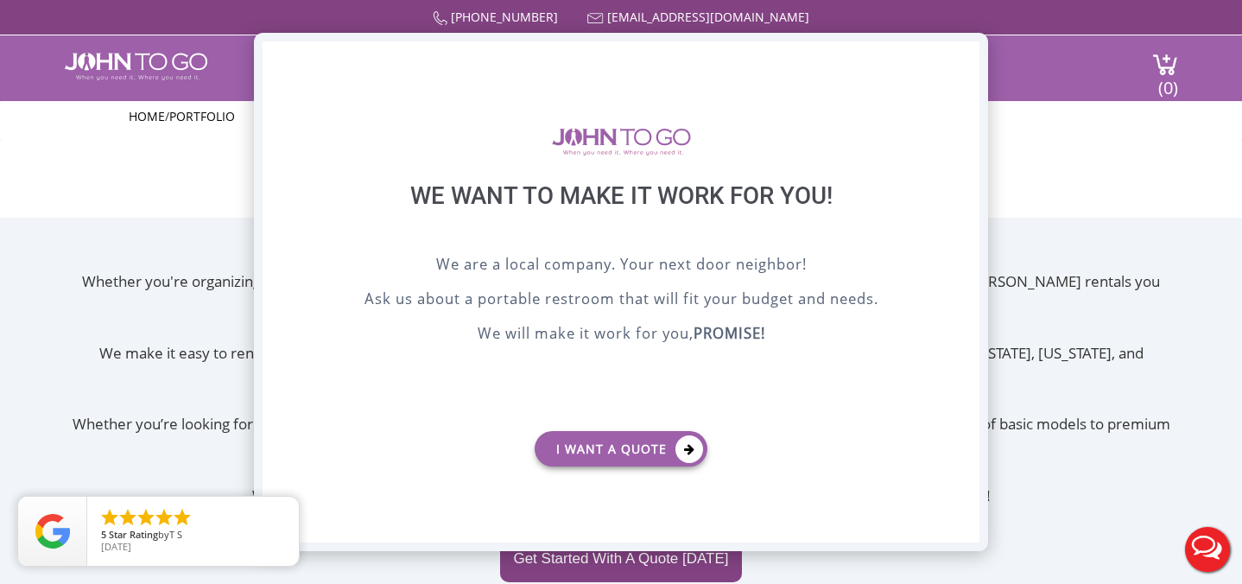
click at [966, 54] on div "X" at bounding box center [966, 55] width 27 height 29
